Goal: Transaction & Acquisition: Purchase product/service

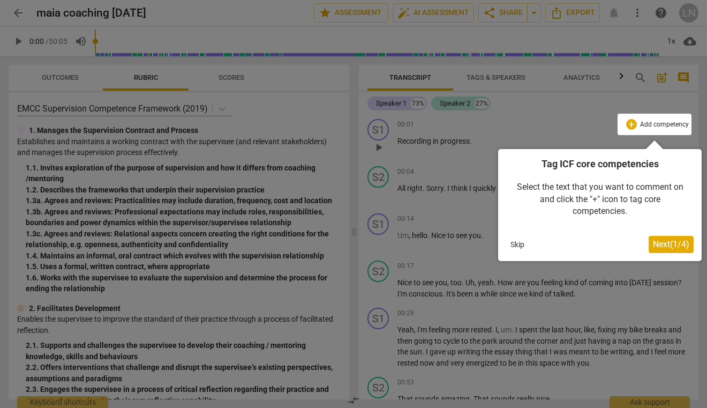
click at [679, 244] on span "Next ( 1 / 4 )" at bounding box center [671, 244] width 36 height 10
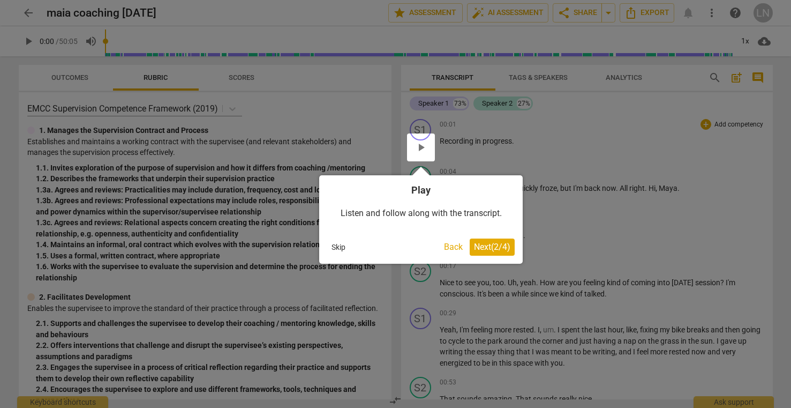
click at [445, 244] on button "Back" at bounding box center [453, 246] width 27 height 17
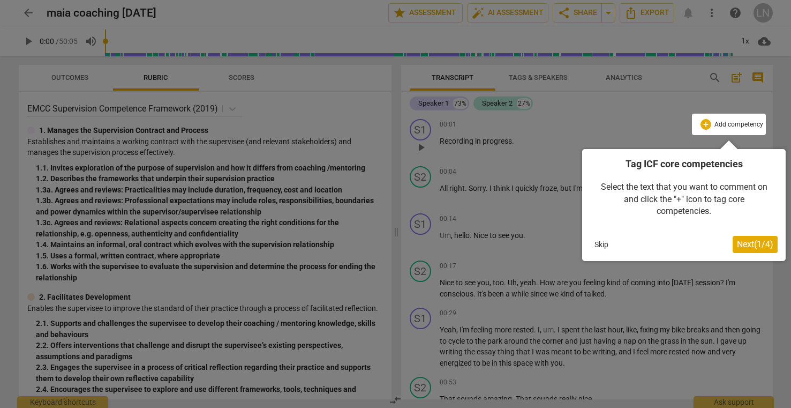
click at [601, 240] on button "Skip" at bounding box center [601, 244] width 23 height 16
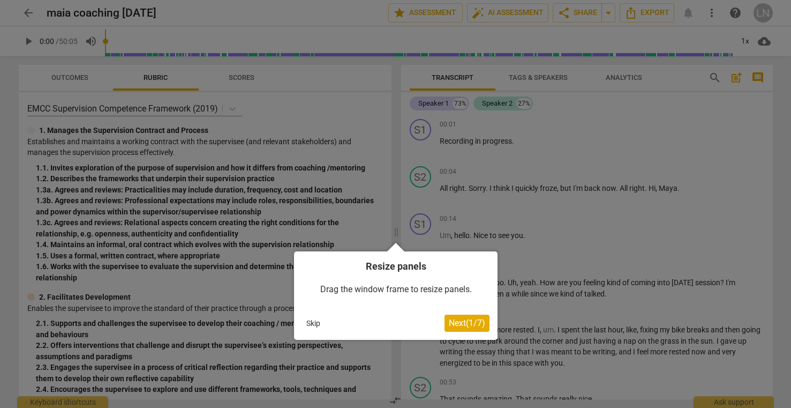
click at [471, 322] on span "Next ( 1 / 7 )" at bounding box center [467, 323] width 36 height 10
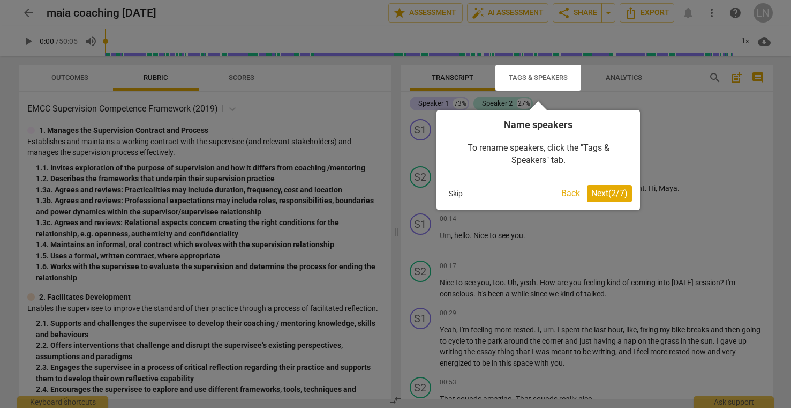
click at [595, 193] on span "Next ( 2 / 7 )" at bounding box center [610, 193] width 36 height 10
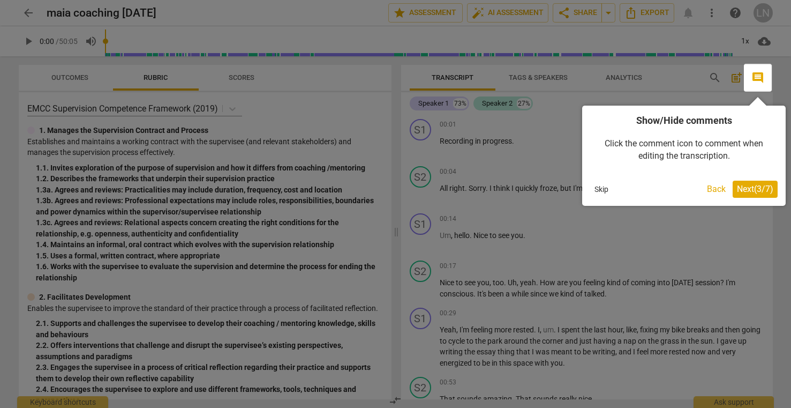
click at [707, 195] on button "Next ( 3 / 7 )" at bounding box center [755, 189] width 45 height 17
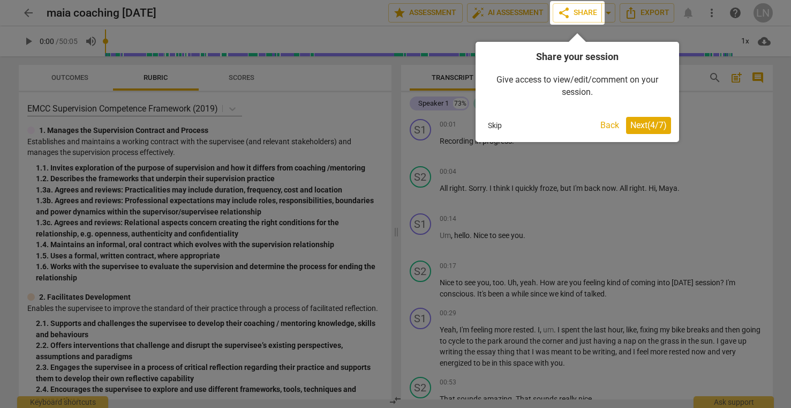
click at [655, 125] on span "Next ( 4 / 7 )" at bounding box center [649, 125] width 36 height 10
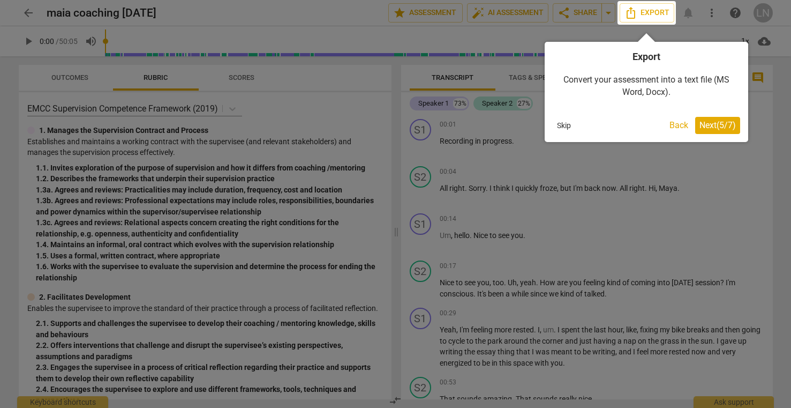
click at [707, 122] on span "Next ( 5 / 7 )" at bounding box center [718, 125] width 36 height 10
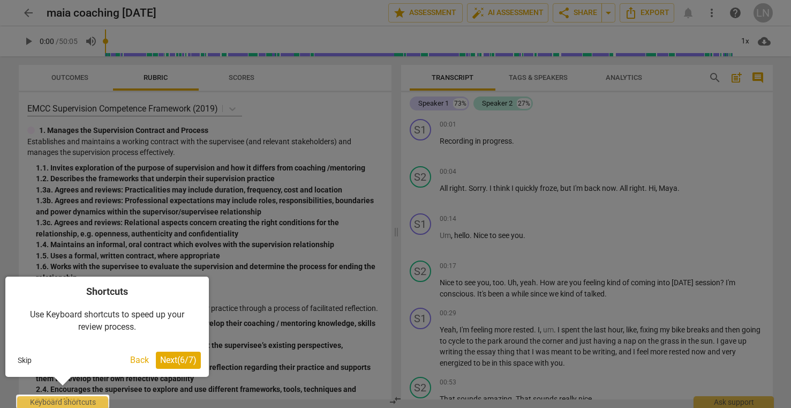
click at [703, 168] on div at bounding box center [395, 204] width 791 height 408
click at [190, 357] on span "Next ( 6 / 7 )" at bounding box center [178, 360] width 36 height 10
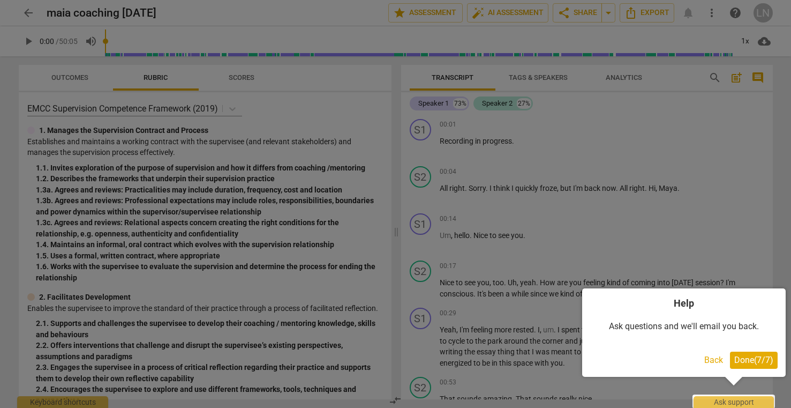
click at [707, 360] on span "Done ( 7 / 7 )" at bounding box center [754, 360] width 39 height 10
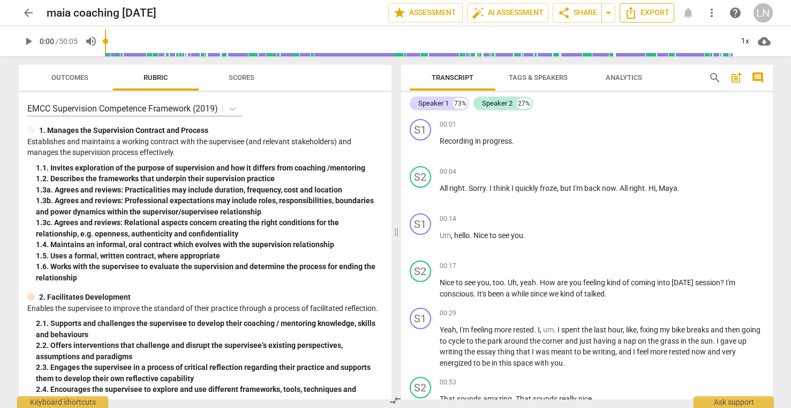
click at [657, 13] on span "Export" at bounding box center [647, 12] width 45 height 13
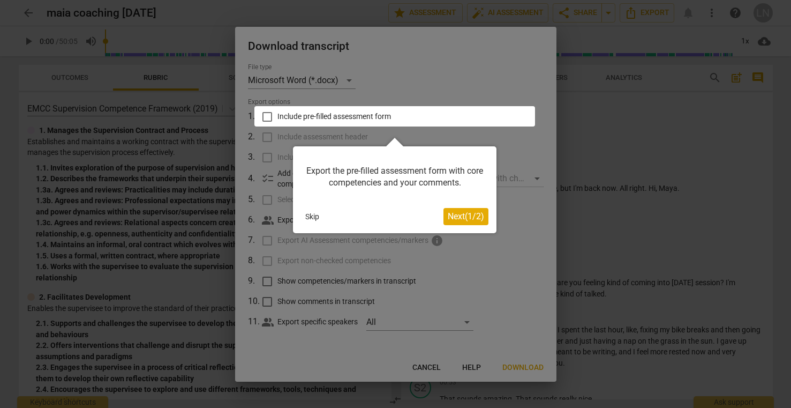
click at [377, 130] on div at bounding box center [395, 204] width 791 height 408
click at [407, 117] on div at bounding box center [395, 116] width 281 height 20
click at [394, 110] on div at bounding box center [395, 116] width 281 height 20
click at [269, 113] on div at bounding box center [395, 116] width 281 height 20
click at [270, 115] on div at bounding box center [395, 116] width 281 height 20
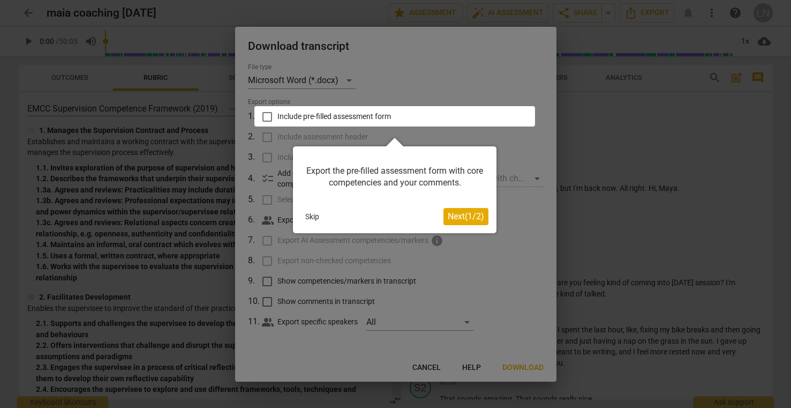
click at [467, 219] on span "Next ( 1 / 2 )" at bounding box center [466, 216] width 36 height 10
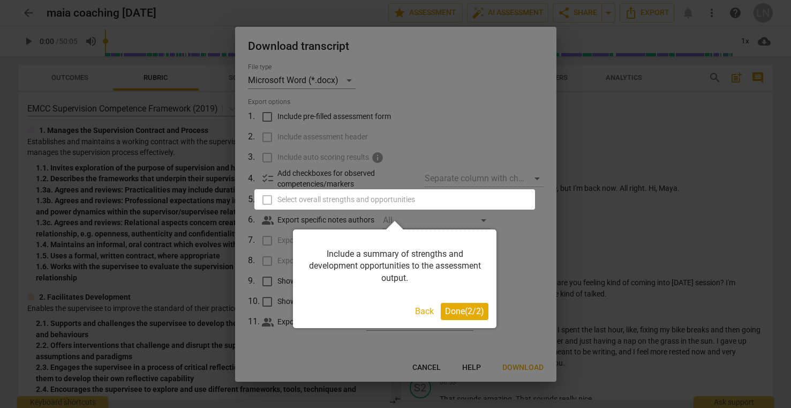
click at [461, 311] on span "Done ( 2 / 2 )" at bounding box center [464, 311] width 39 height 10
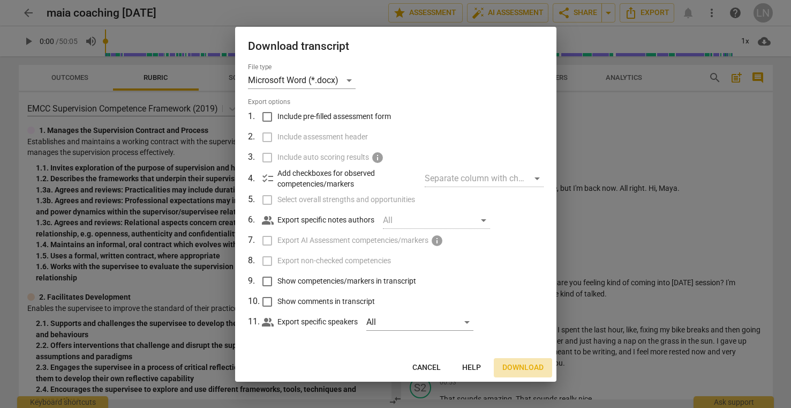
click at [528, 368] on span "Download" at bounding box center [523, 367] width 41 height 11
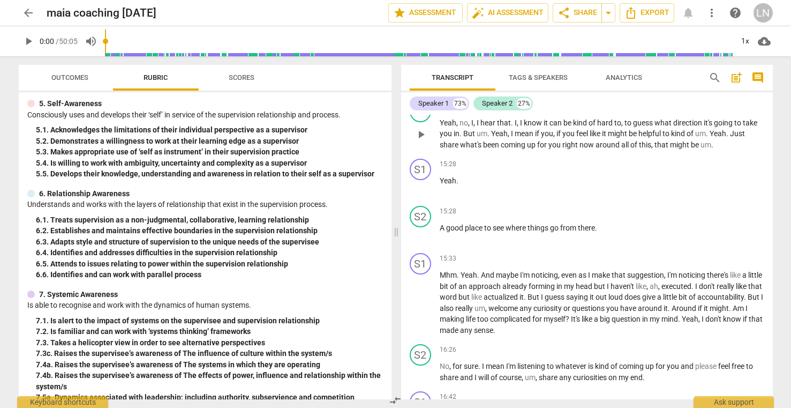
scroll to position [2616, 0]
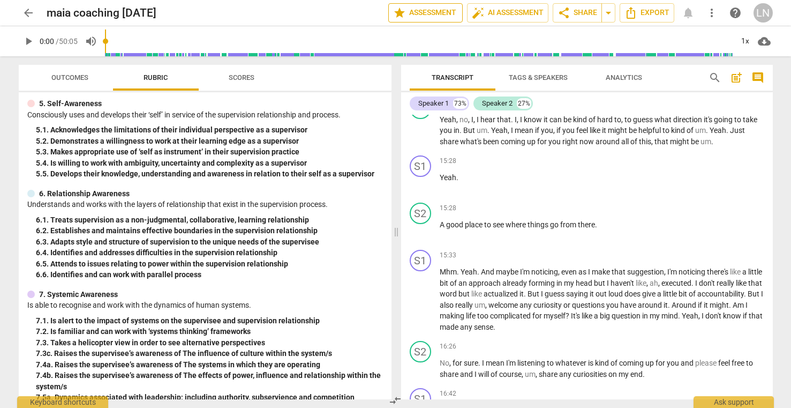
click at [432, 16] on span "star Assessment" at bounding box center [425, 12] width 65 height 13
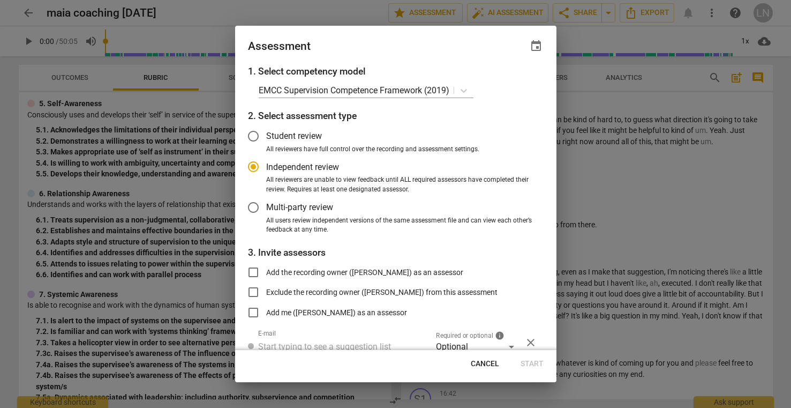
click at [618, 117] on div at bounding box center [395, 204] width 791 height 408
radio input "false"
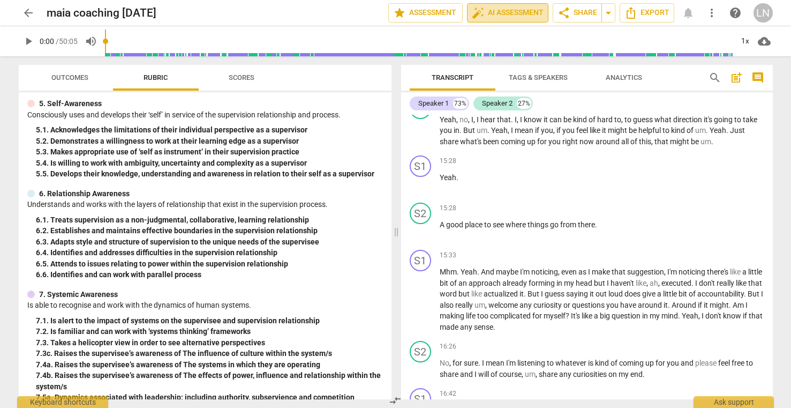
click at [510, 14] on span "auto_fix_high AI Assessment" at bounding box center [508, 12] width 72 height 13
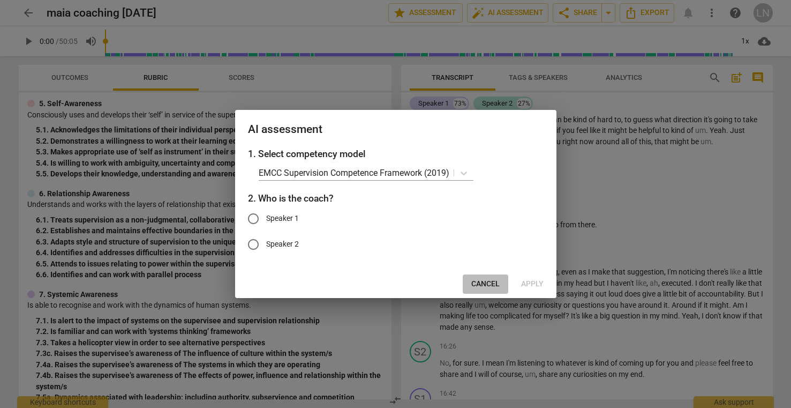
click at [492, 287] on span "Cancel" at bounding box center [486, 284] width 28 height 11
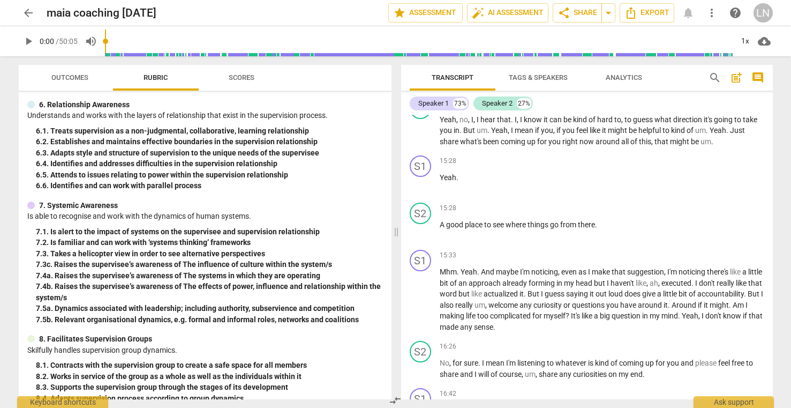
scroll to position [871, 0]
click at [325, 280] on div "7. 4a. Raises the supervisee’s awareness of The systems in which they are opera…" at bounding box center [209, 274] width 347 height 11
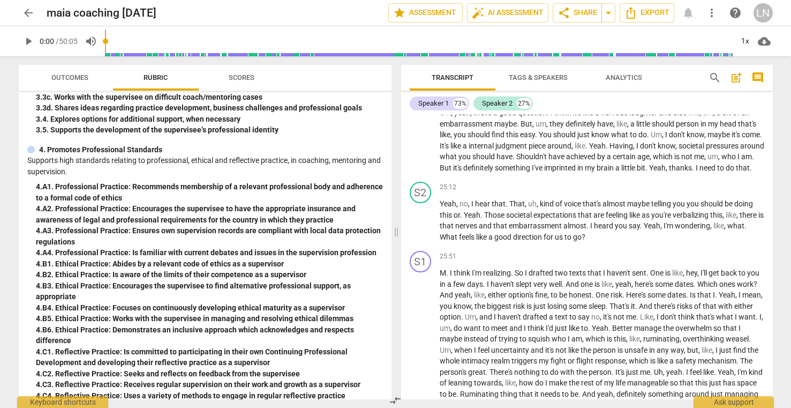
scroll to position [3658, 0]
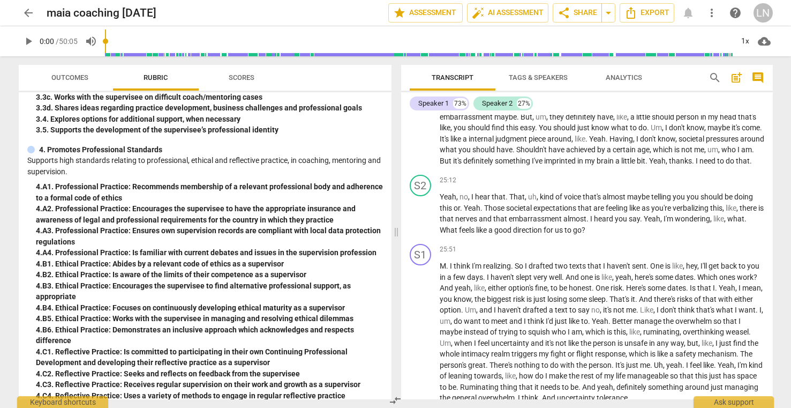
click at [626, 77] on span "Analytics" at bounding box center [624, 77] width 36 height 8
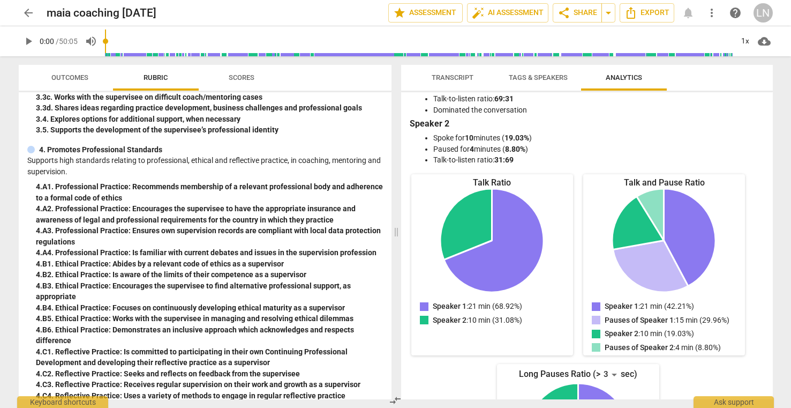
scroll to position [0, 0]
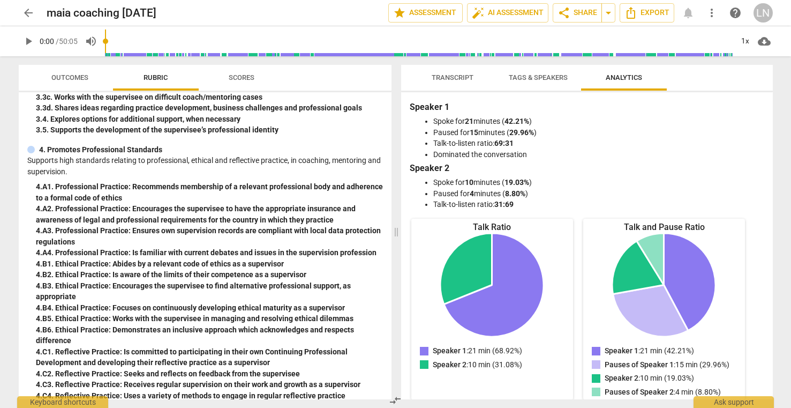
click at [476, 83] on span "Transcript" at bounding box center [453, 78] width 68 height 14
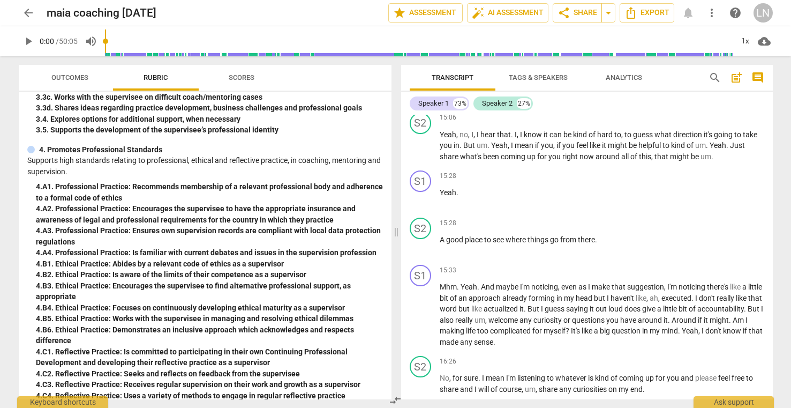
scroll to position [2499, 0]
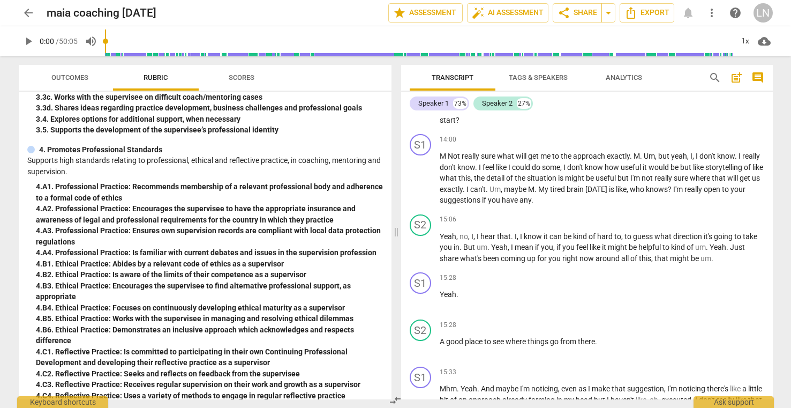
click at [234, 83] on span "Scores" at bounding box center [241, 78] width 51 height 14
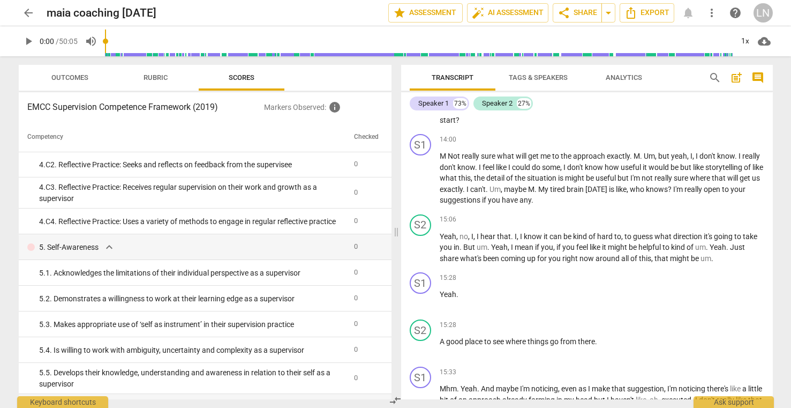
scroll to position [1087, 0]
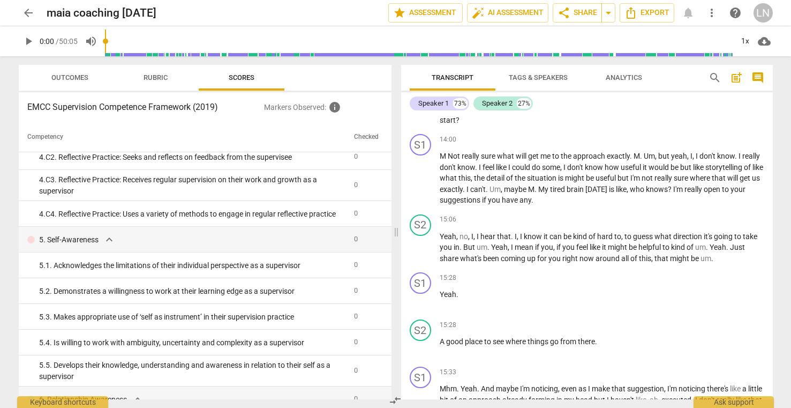
click at [308, 113] on p "Markers Observed : info" at bounding box center [323, 107] width 118 height 13
click at [365, 138] on th "Checked" at bounding box center [366, 137] width 33 height 30
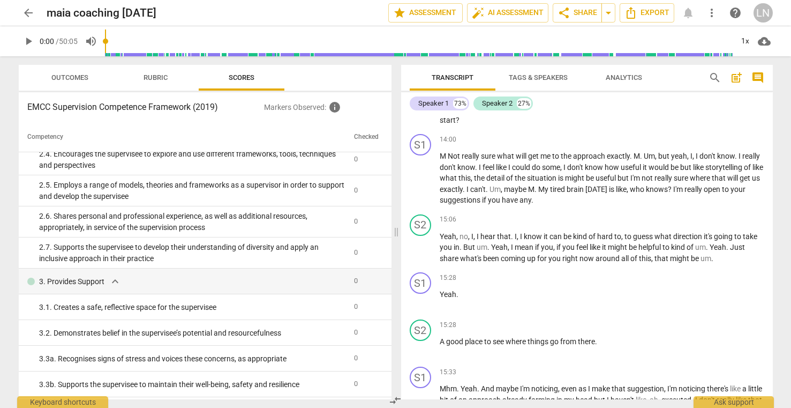
scroll to position [0, 0]
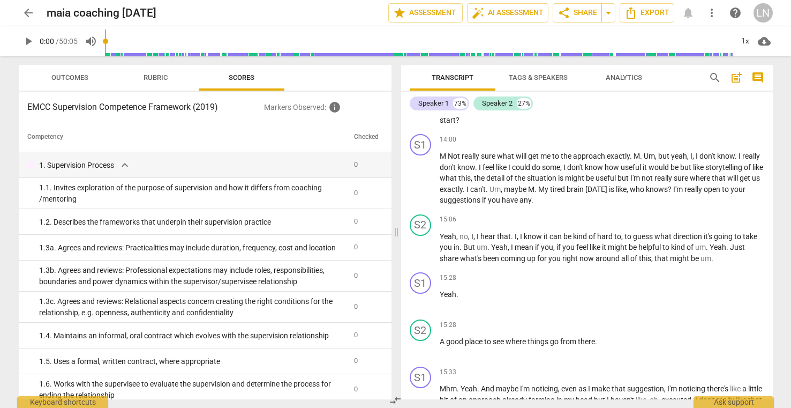
click at [319, 135] on th "Competency" at bounding box center [184, 137] width 331 height 30
click at [142, 79] on span "Rubric" at bounding box center [156, 78] width 50 height 14
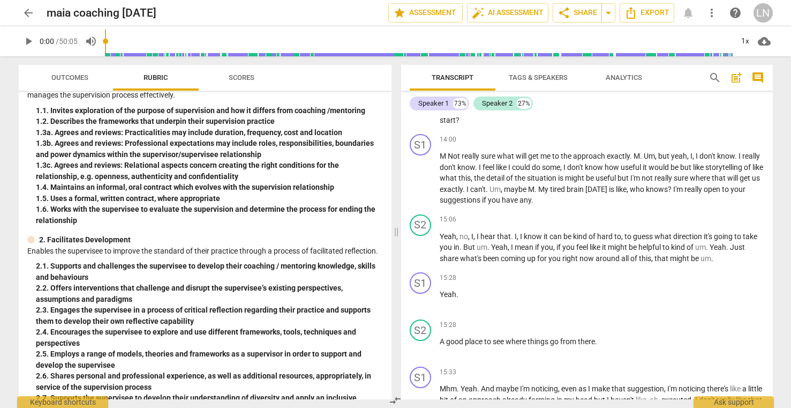
scroll to position [104, 0]
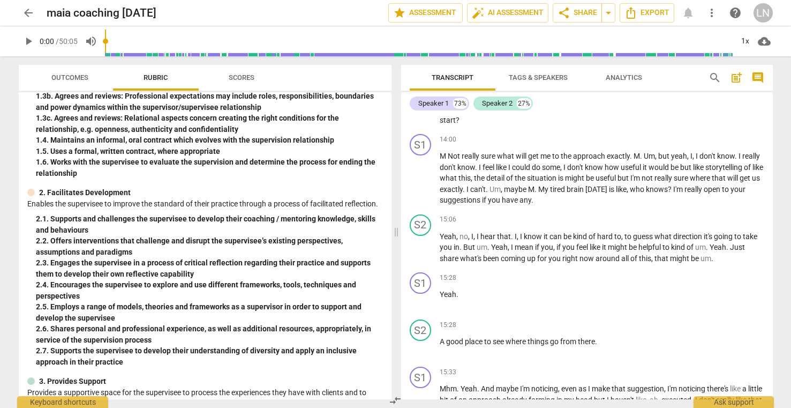
click at [65, 73] on span "Outcomes" at bounding box center [70, 78] width 63 height 14
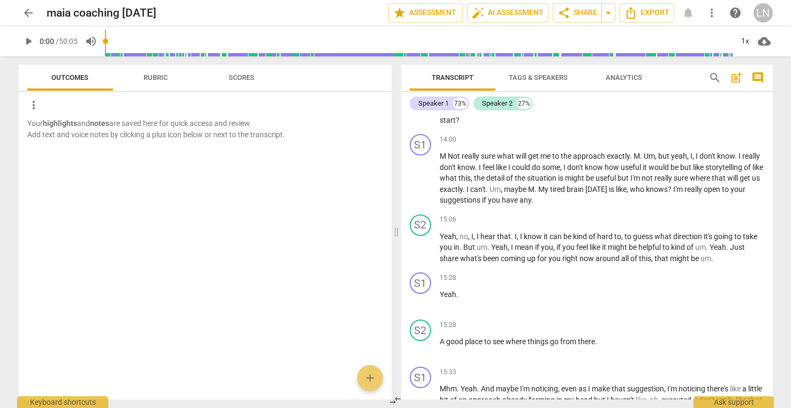
click at [133, 118] on p "Your highlights and notes are saved here for quick access and review. Add text …" at bounding box center [205, 129] width 356 height 22
click at [238, 72] on span "Scores" at bounding box center [241, 78] width 51 height 14
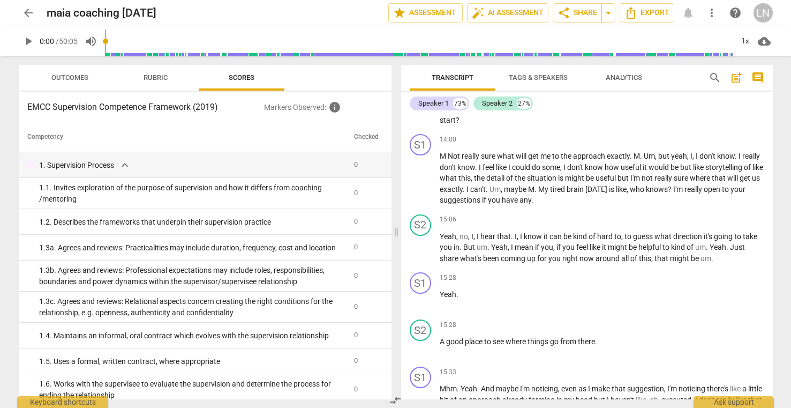
click at [630, 81] on span "Analytics" at bounding box center [624, 77] width 36 height 8
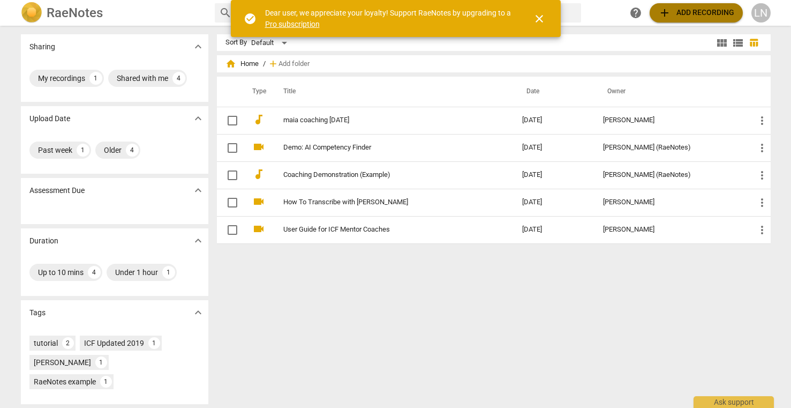
click at [692, 15] on span "add Add recording" at bounding box center [697, 12] width 76 height 13
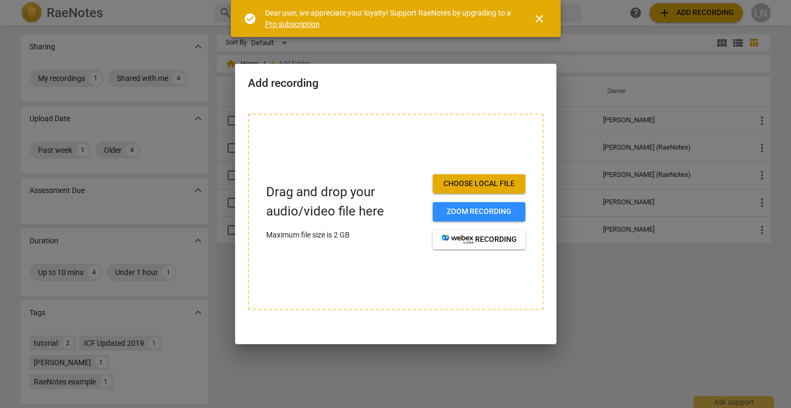
click at [505, 182] on span "Choose local file" at bounding box center [480, 183] width 76 height 11
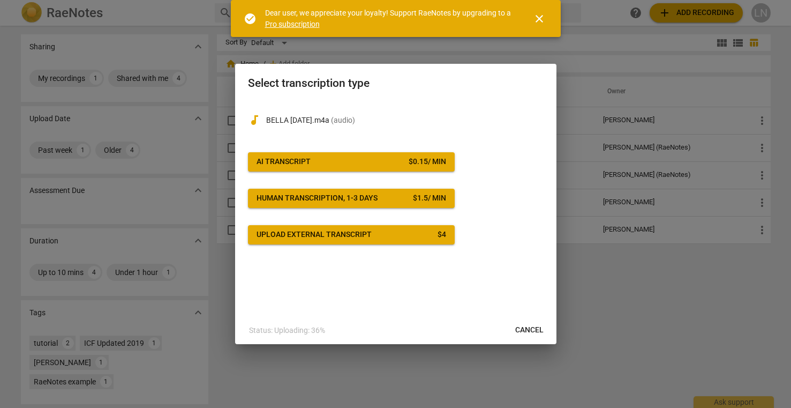
click at [658, 318] on div at bounding box center [395, 204] width 791 height 408
click at [509, 57] on div at bounding box center [395, 204] width 791 height 408
click at [545, 21] on span "close" at bounding box center [539, 18] width 13 height 13
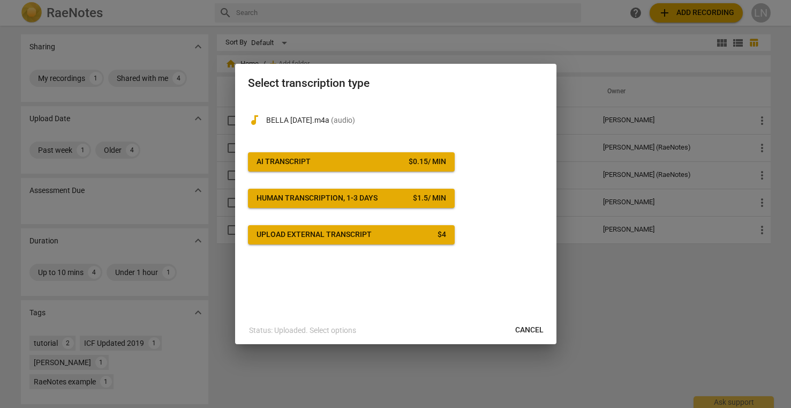
click at [500, 31] on div at bounding box center [395, 204] width 791 height 408
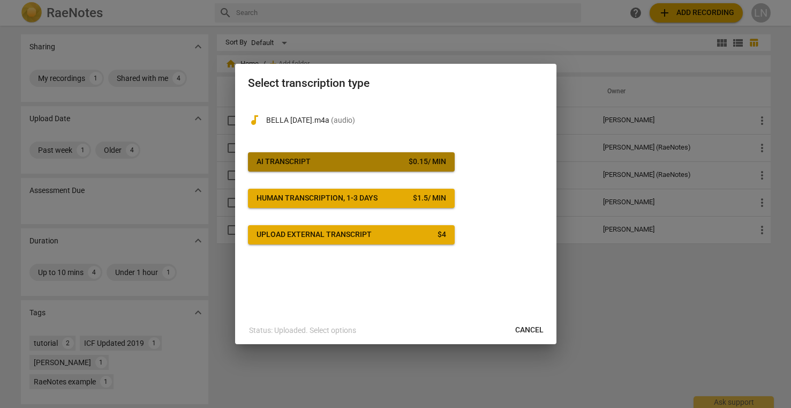
click at [418, 158] on div "$ 0.15 / min" at bounding box center [428, 161] width 38 height 11
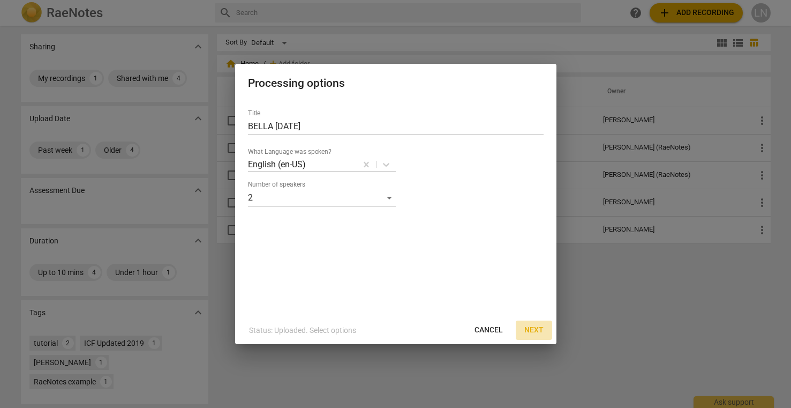
click at [539, 331] on span "Next" at bounding box center [534, 330] width 19 height 11
